Goal: Find specific page/section: Find specific page/section

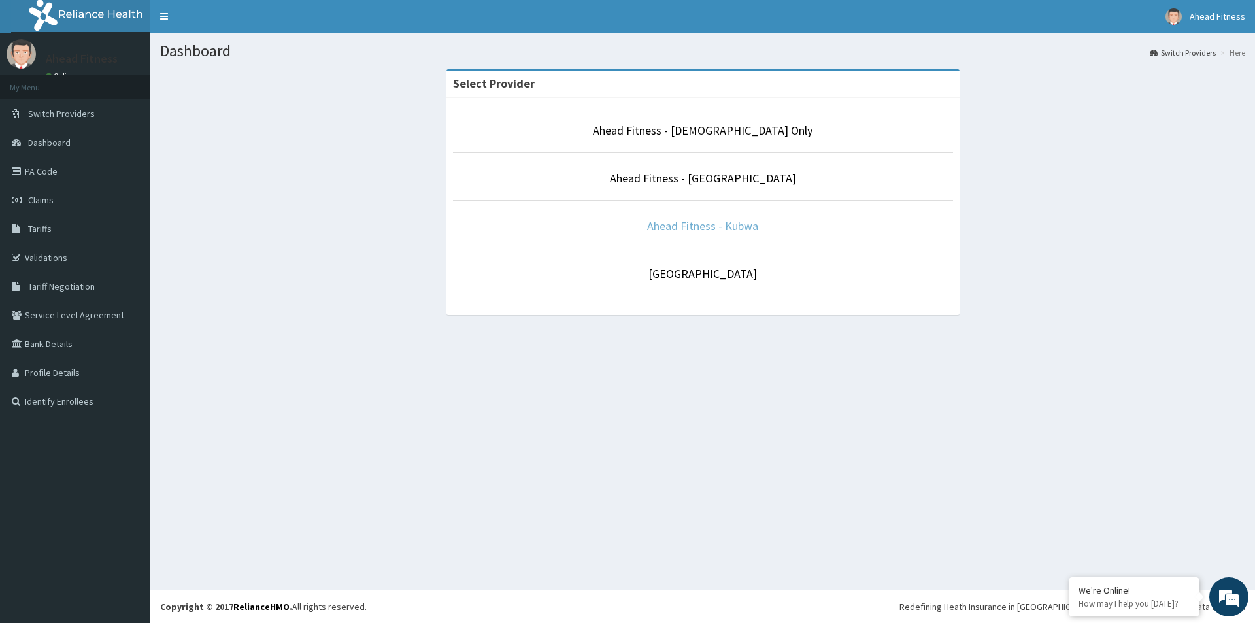
click at [718, 227] on link "Ahead Fitness - Kubwa" at bounding box center [702, 225] width 111 height 15
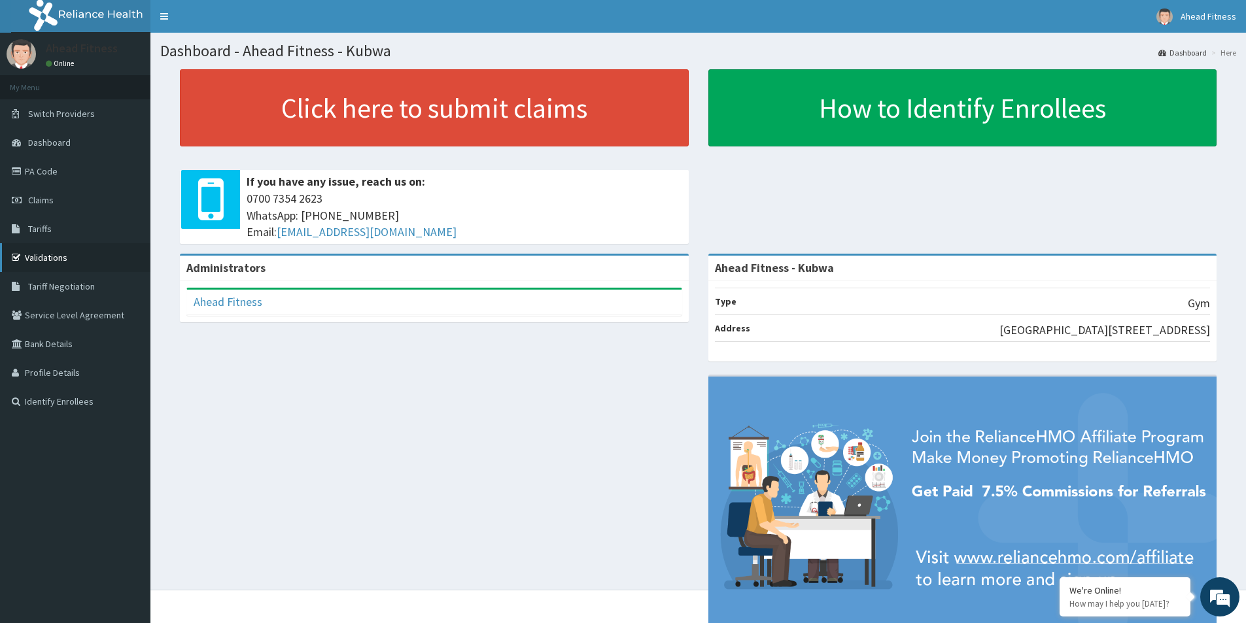
click at [72, 260] on link "Validations" at bounding box center [75, 257] width 150 height 29
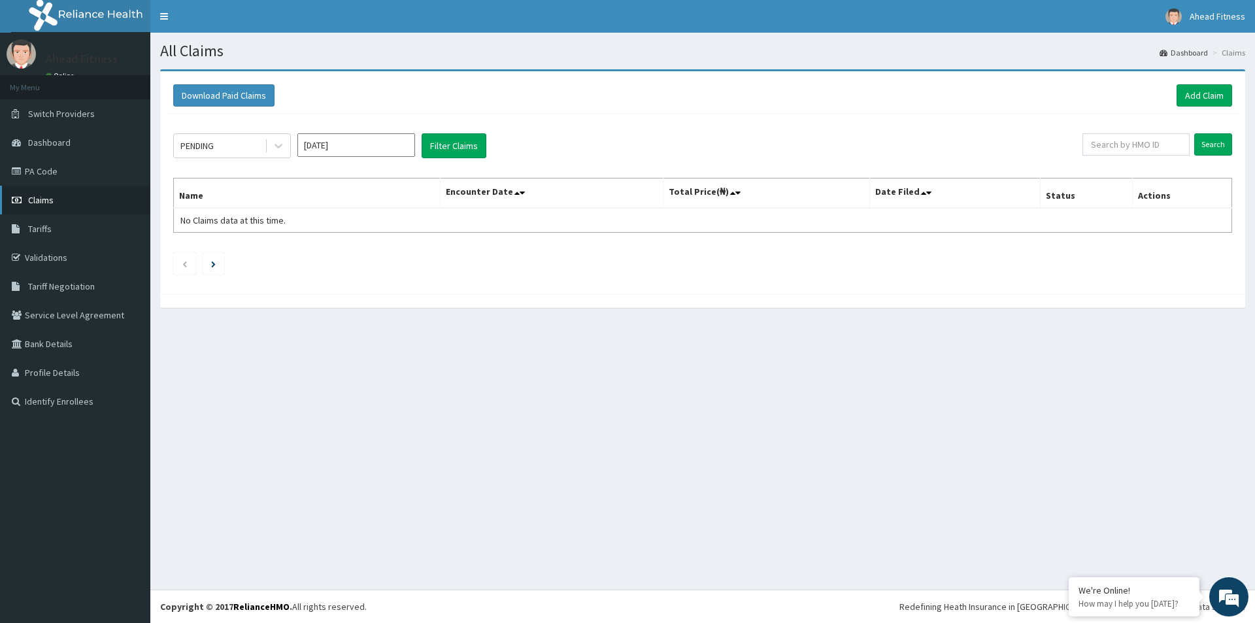
click at [65, 204] on link "Claims" at bounding box center [75, 200] width 150 height 29
